Goal: Find specific page/section: Find specific page/section

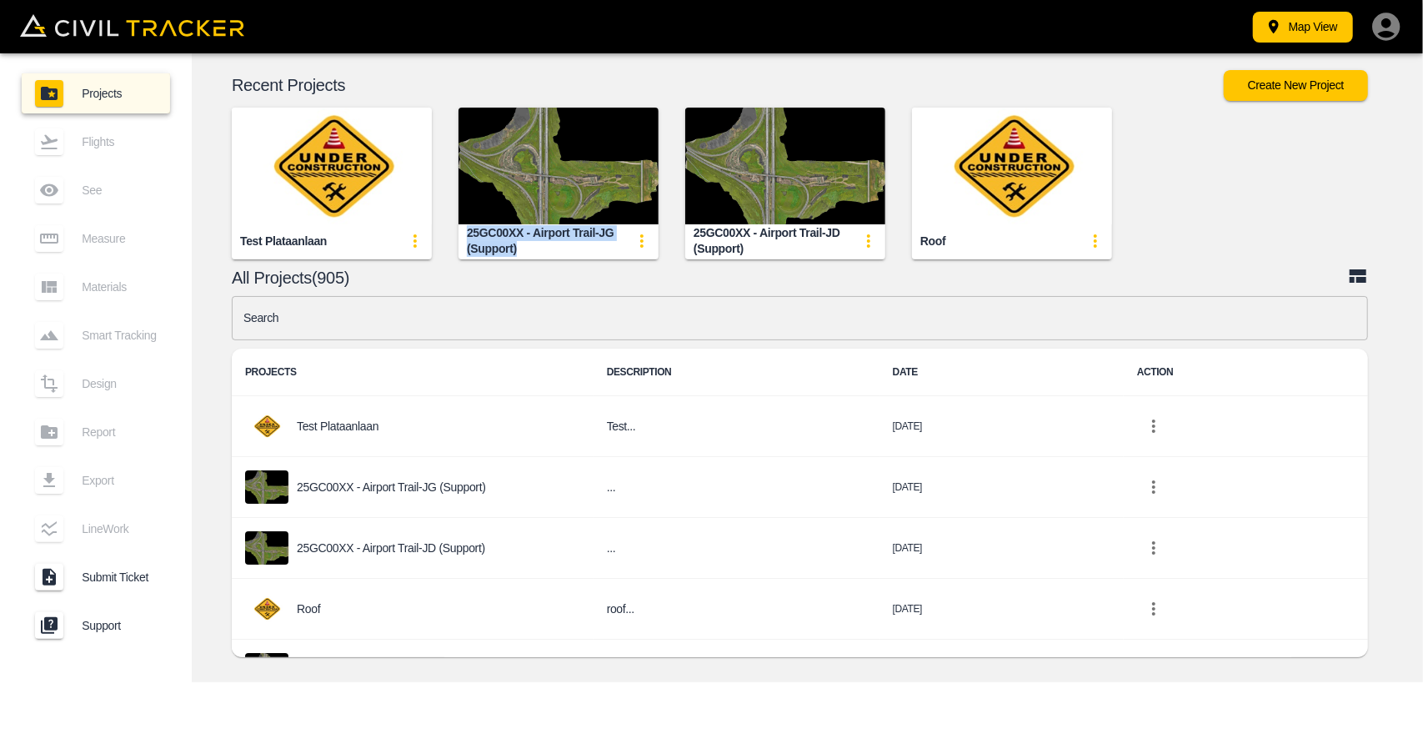
drag, startPoint x: 450, startPoint y: 237, endPoint x: 424, endPoint y: 233, distance: 26.1
click at [424, 233] on div "Test plataanlaan 25GC00XX - Airport Trail-JG (Support) 25GC00XX - Airport Trail…" at bounding box center [793, 170] width 1251 height 178
copy div "25GC00XX - Airport Trail-JG (Support)"
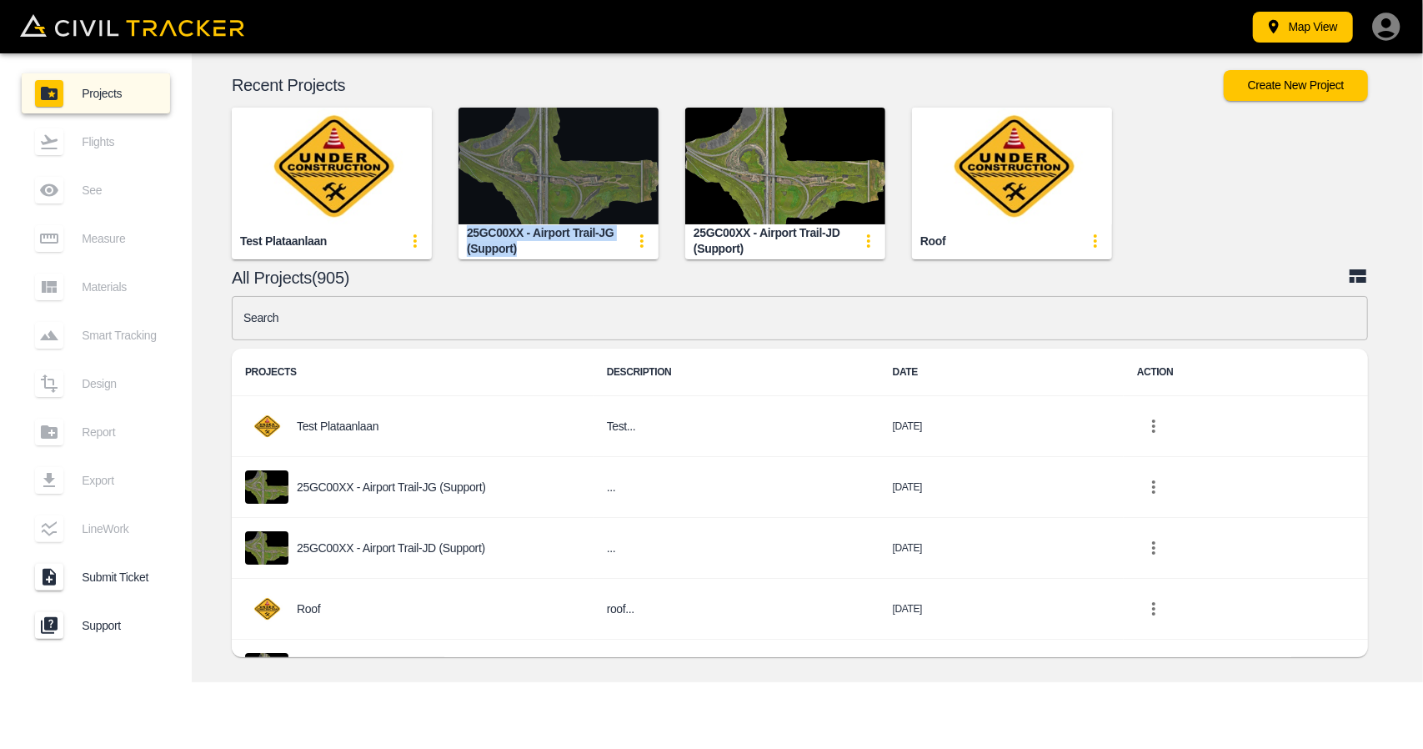
click at [508, 179] on img "button" at bounding box center [558, 166] width 200 height 117
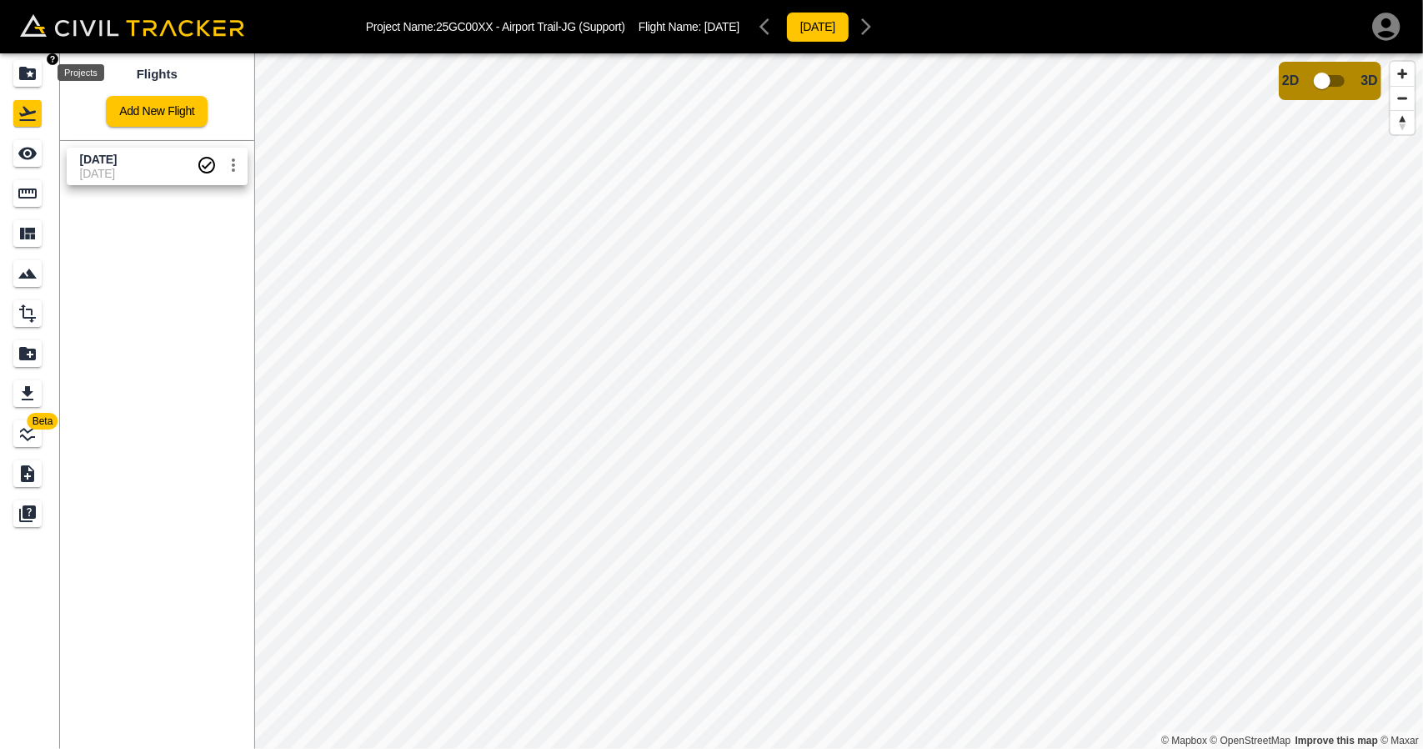
click at [32, 84] on div "Projects" at bounding box center [27, 73] width 28 height 27
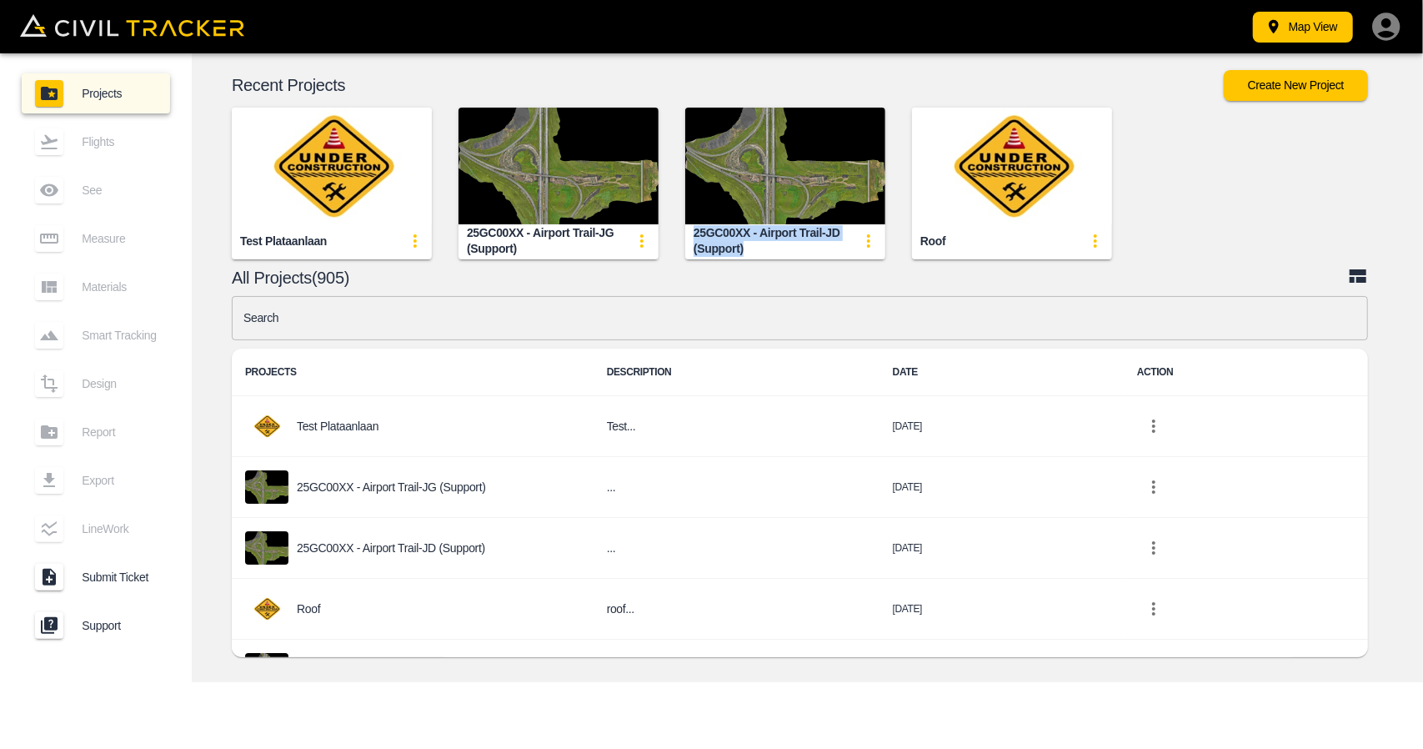
drag, startPoint x: 764, startPoint y: 249, endPoint x: 687, endPoint y: 238, distance: 77.6
click at [687, 238] on div "25GC00XX - Airport Trail-JD (Support)" at bounding box center [785, 240] width 200 height 33
copy div "25GC00XX - Airport Trail-JD (Support)"
